Goal: Check status: Check status

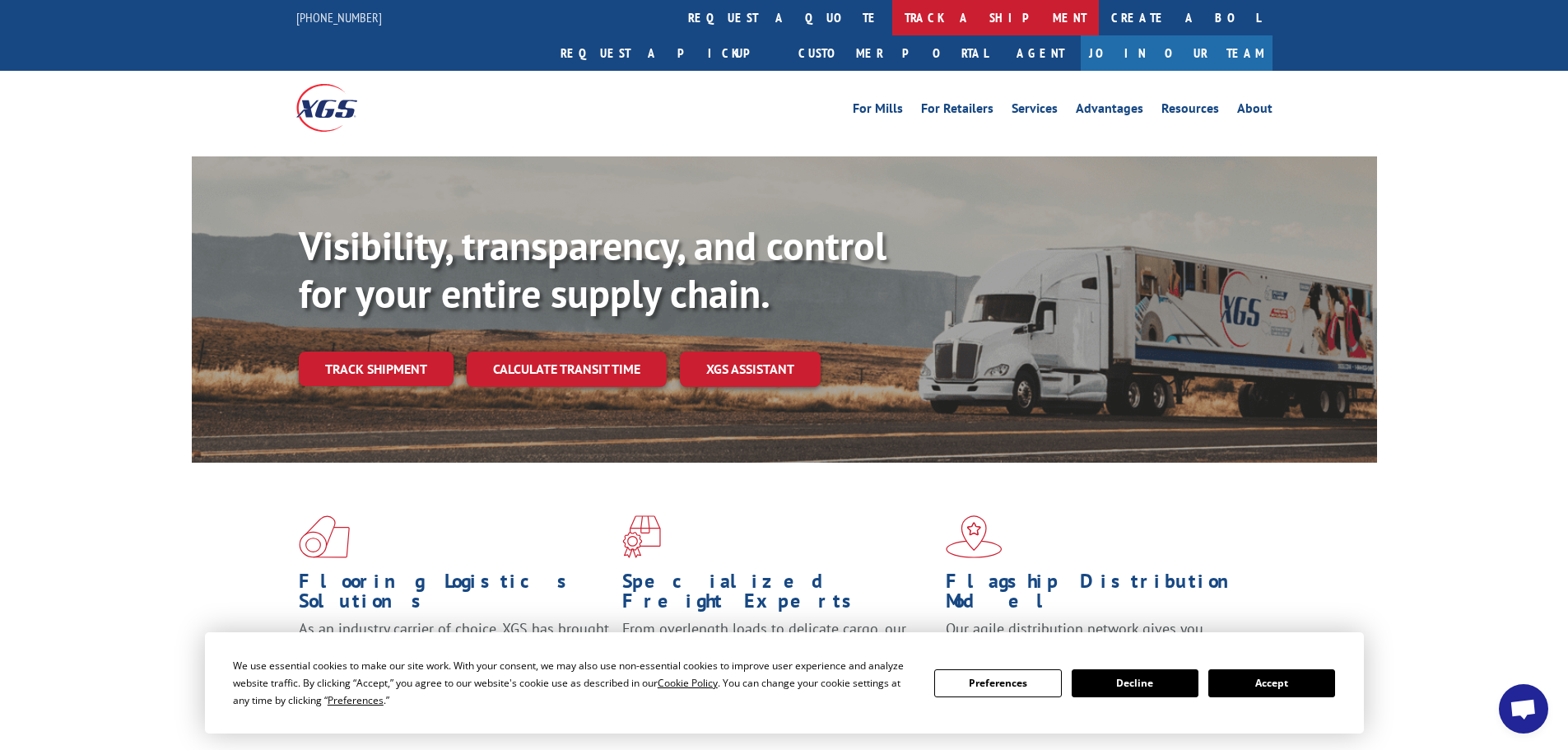
click at [892, 17] on link "track a shipment" at bounding box center [996, 18] width 206 height 36
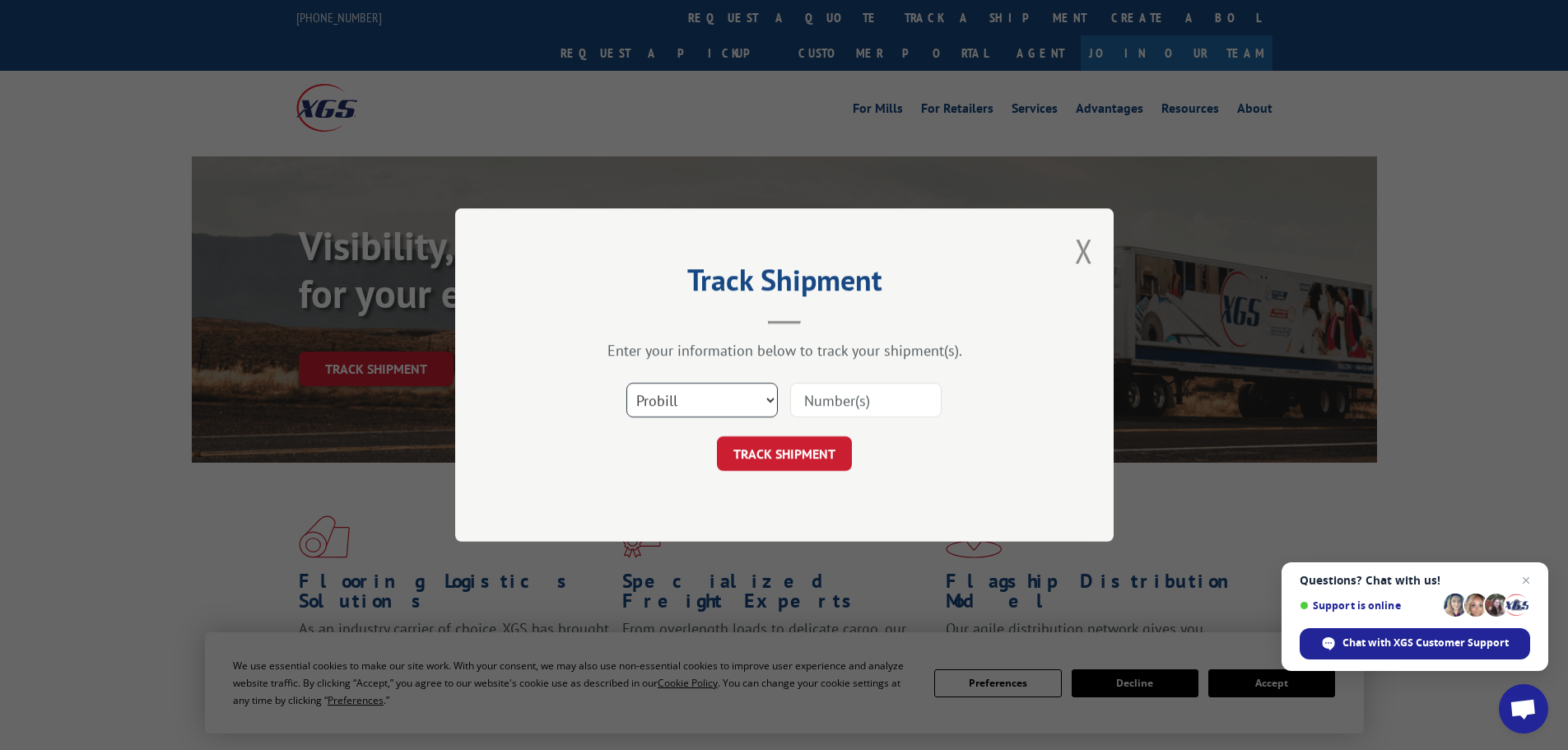
click at [669, 398] on select "Select category... Probill BOL PO" at bounding box center [701, 400] width 151 height 35
select select "bol"
click at [626, 383] on select "Select category... Probill BOL PO" at bounding box center [701, 400] width 151 height 35
click at [803, 395] on input at bounding box center [865, 400] width 151 height 35
paste input "5641742"
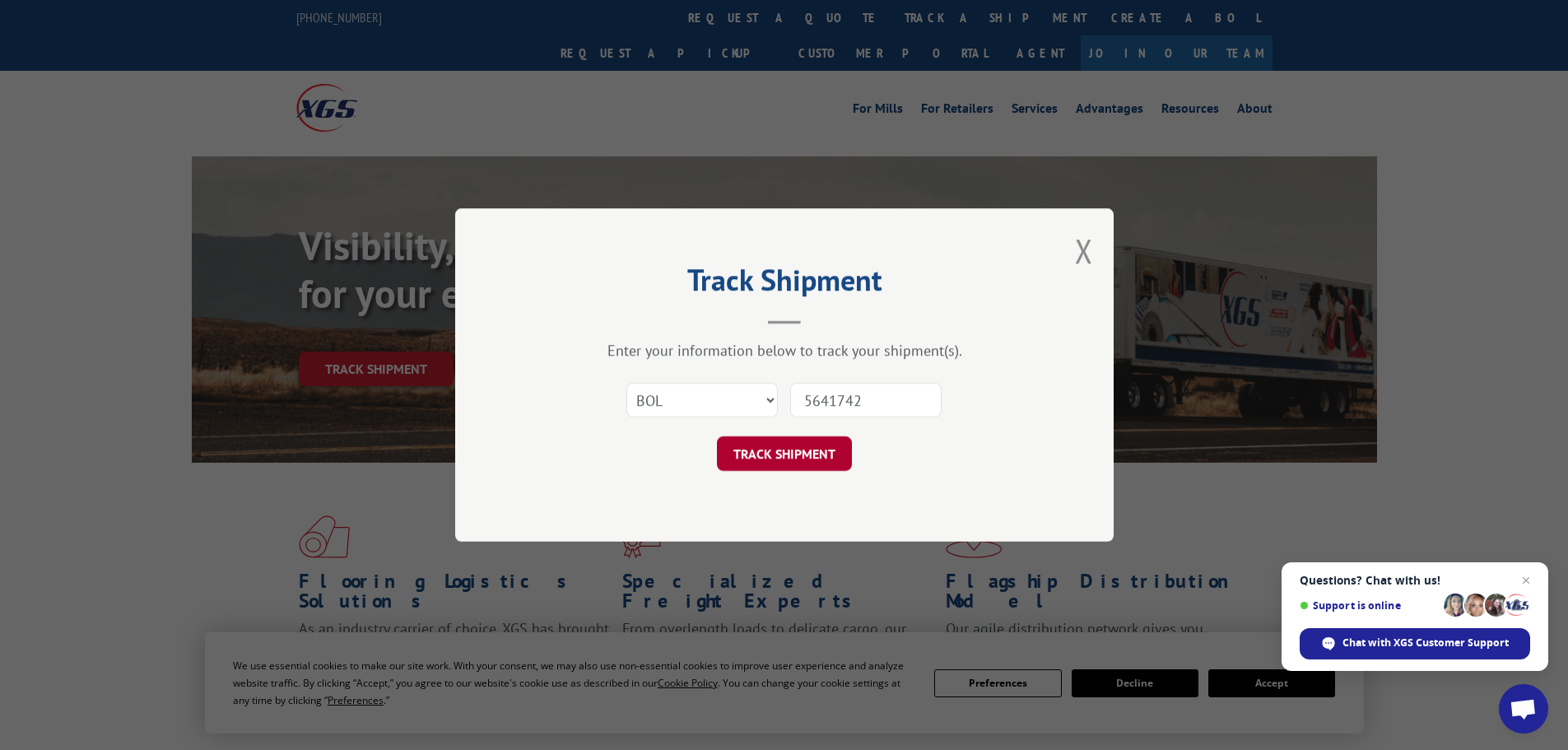
type input "5641742"
click at [798, 458] on button "TRACK SHIPMENT" at bounding box center [784, 453] width 135 height 35
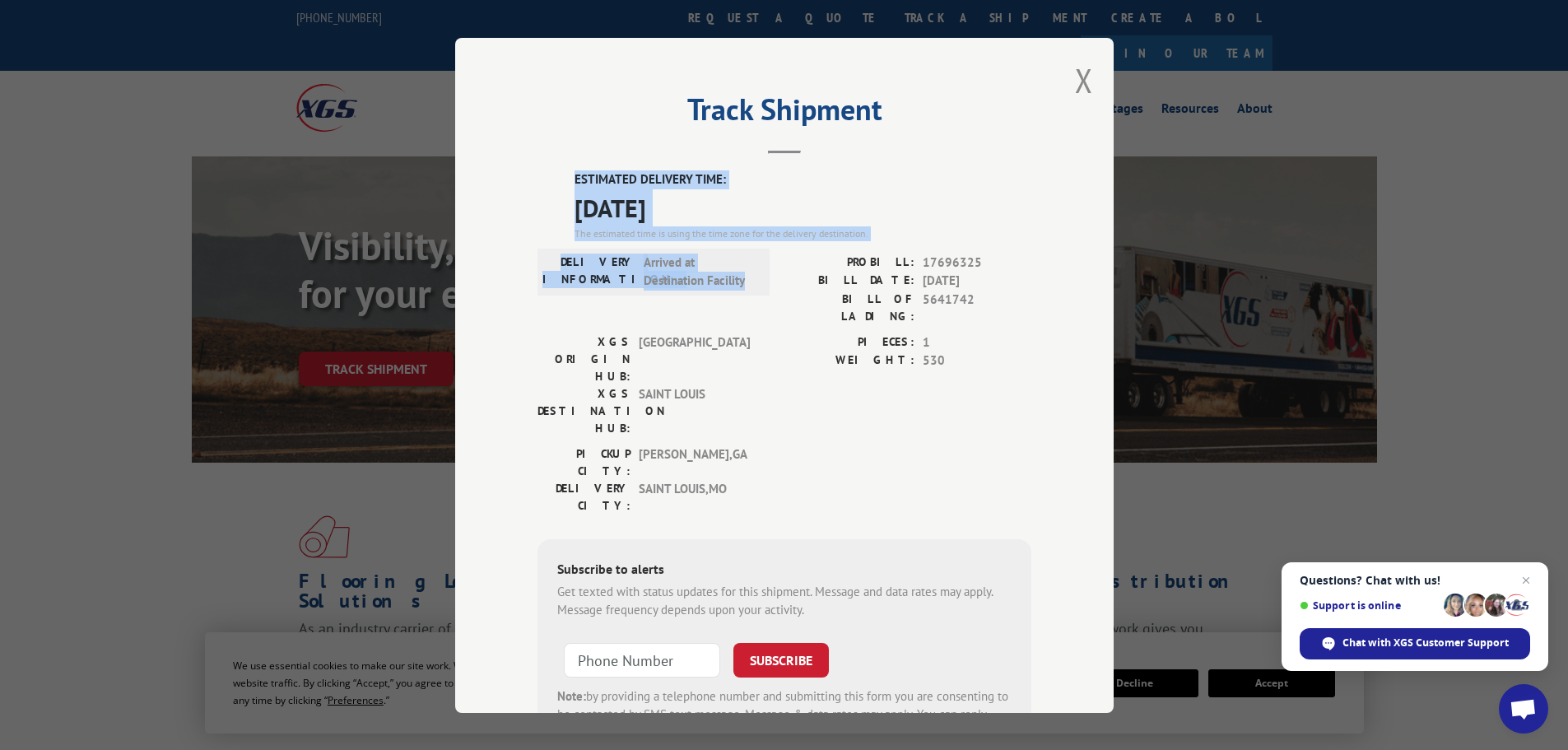
drag, startPoint x: 743, startPoint y: 283, endPoint x: 569, endPoint y: 184, distance: 200.2
click at [569, 184] on div "ESTIMATED DELIVERY TIME: [DATE] The estimated time is using the time zone for t…" at bounding box center [784, 467] width 494 height 592
copy div "ESTIMATED DELIVERY TIME: [DATE] The estimated time is using the time zone for t…"
click at [1075, 81] on button "Close modal" at bounding box center [1083, 80] width 18 height 43
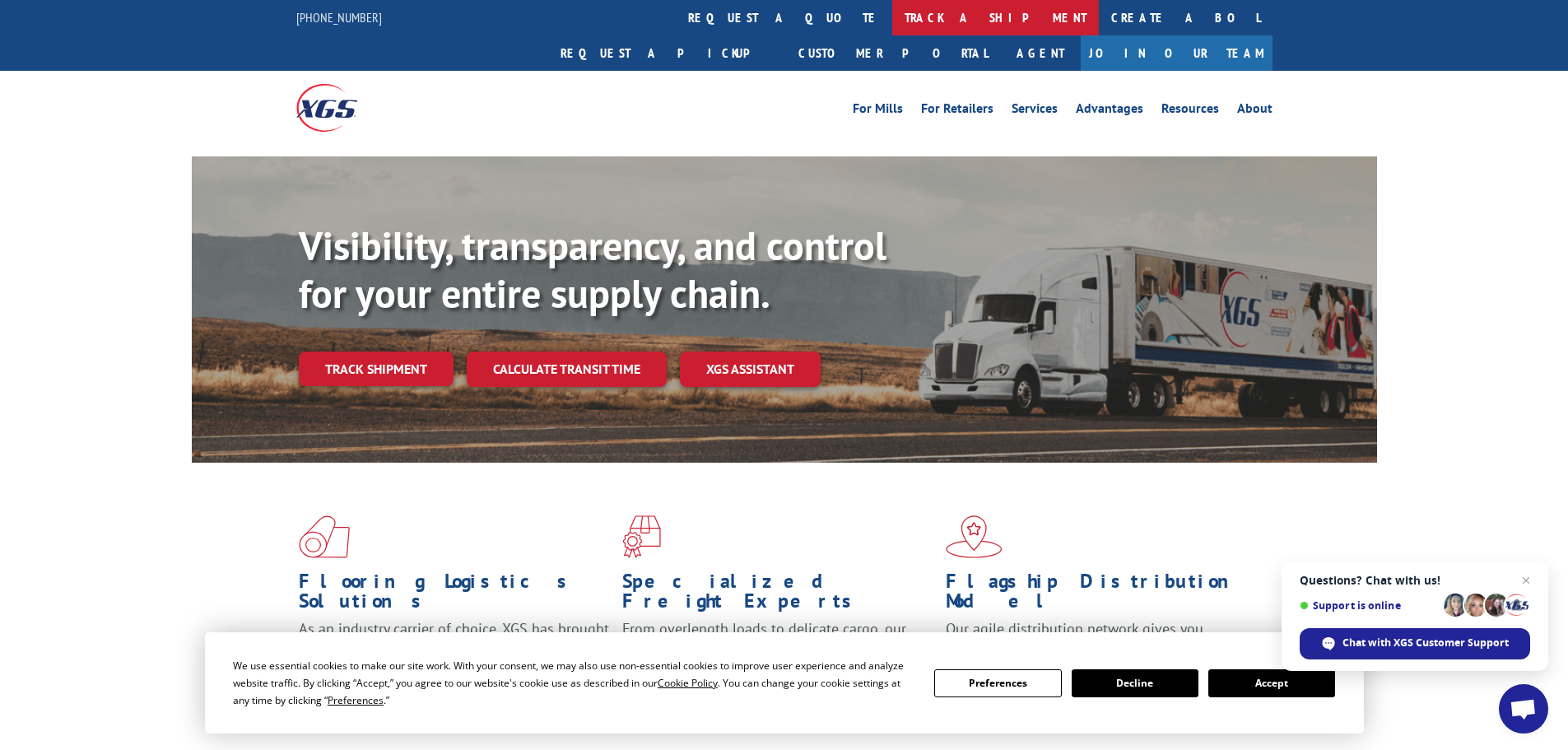
click at [892, 21] on link "track a shipment" at bounding box center [996, 18] width 206 height 36
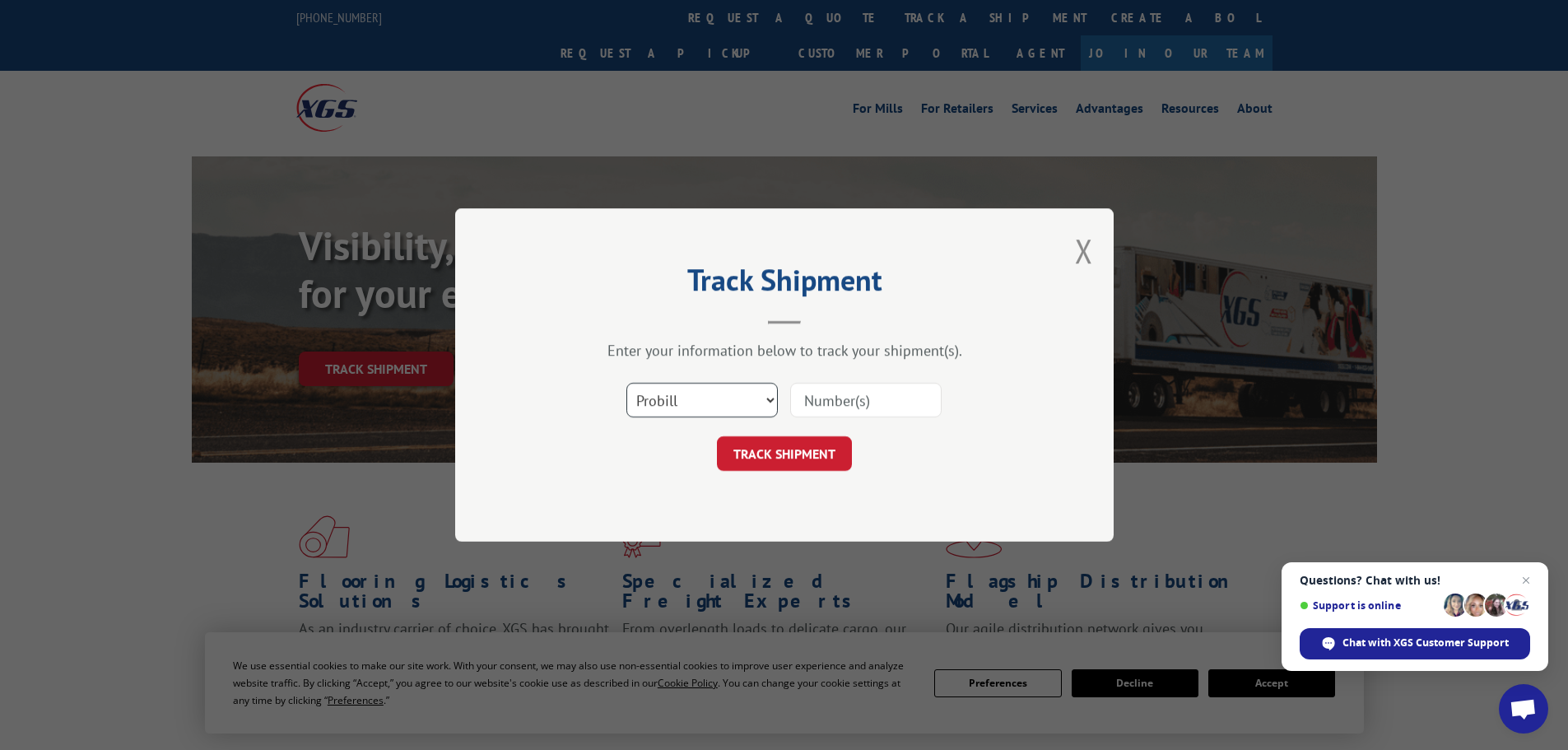
click at [707, 402] on select "Select category... Probill BOL PO" at bounding box center [701, 400] width 151 height 35
select select "bol"
click at [626, 383] on select "Select category... Probill BOL PO" at bounding box center [701, 400] width 151 height 35
click at [798, 402] on input at bounding box center [865, 400] width 151 height 35
paste input "7083397"
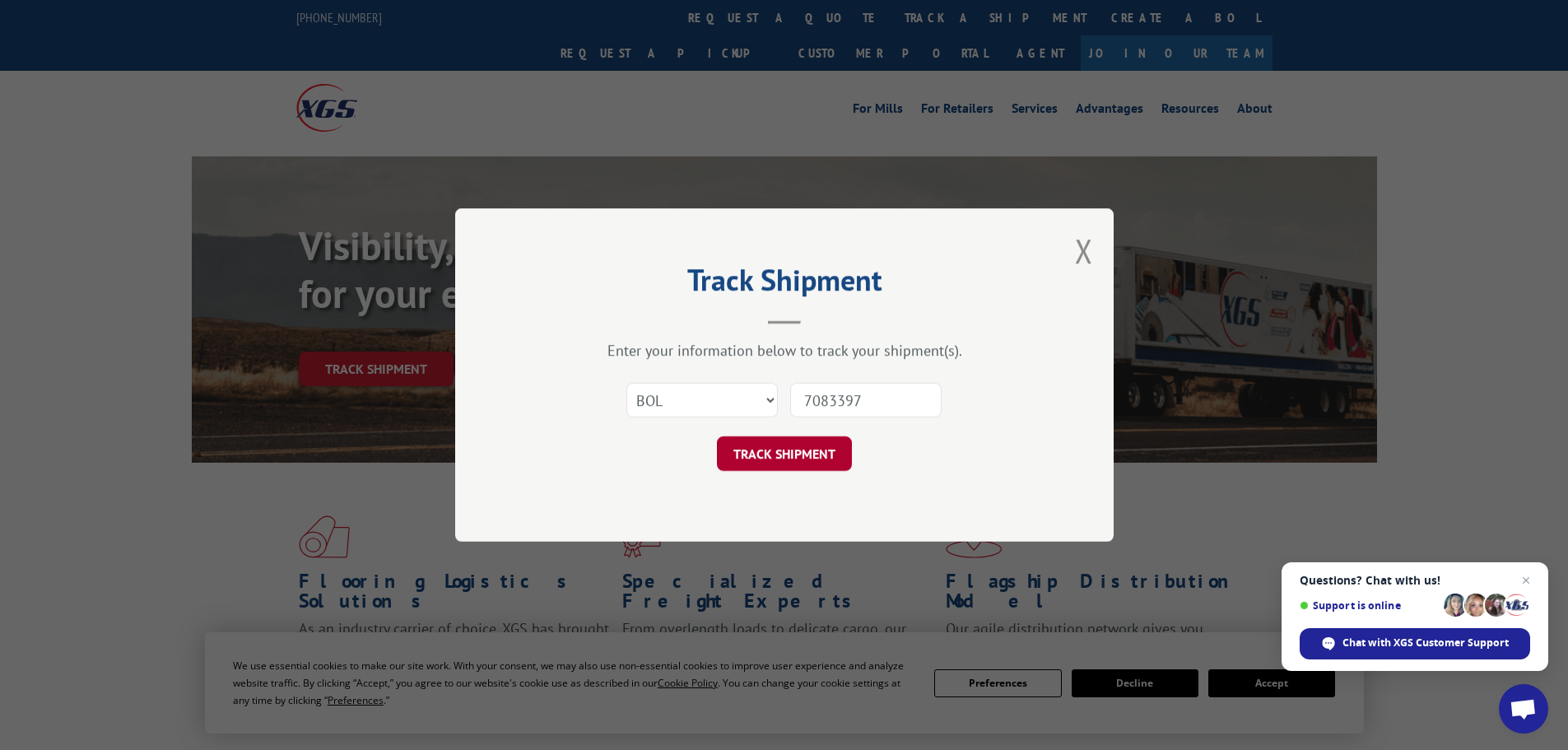
type input "7083397"
click at [761, 452] on button "TRACK SHIPMENT" at bounding box center [784, 453] width 135 height 35
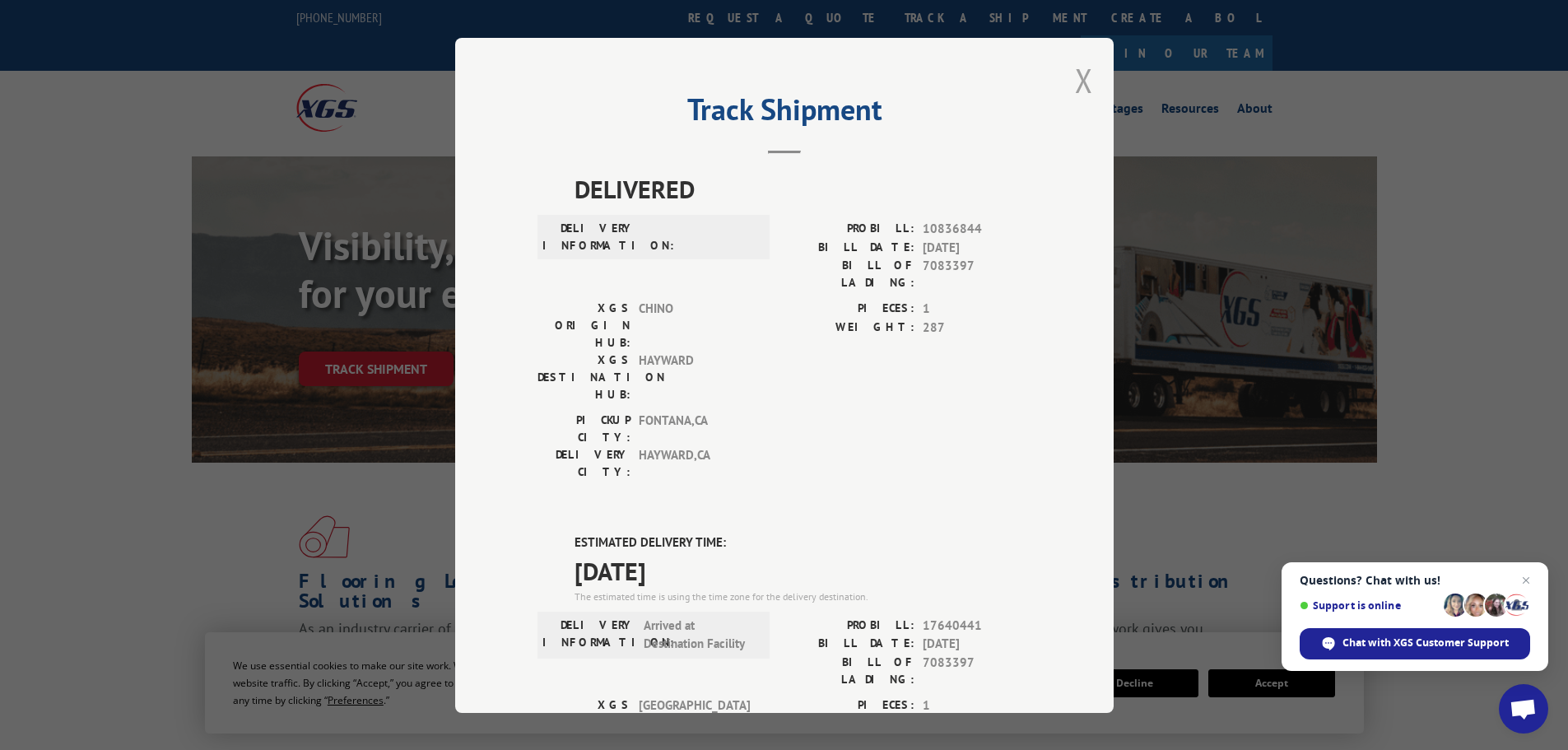
click at [1074, 84] on button "Close modal" at bounding box center [1083, 80] width 18 height 43
